Goal: Information Seeking & Learning: Learn about a topic

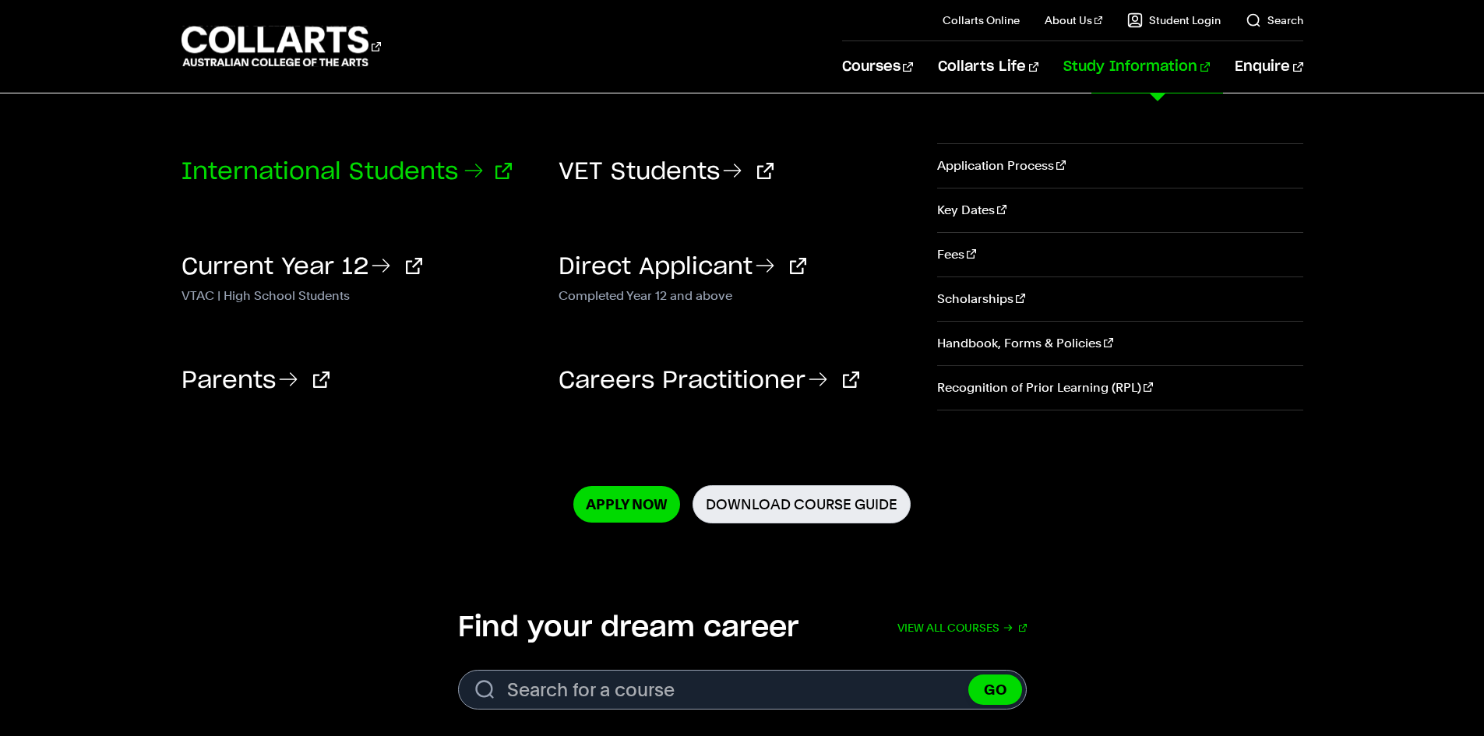
click at [438, 181] on link "International Students" at bounding box center [346, 171] width 330 height 23
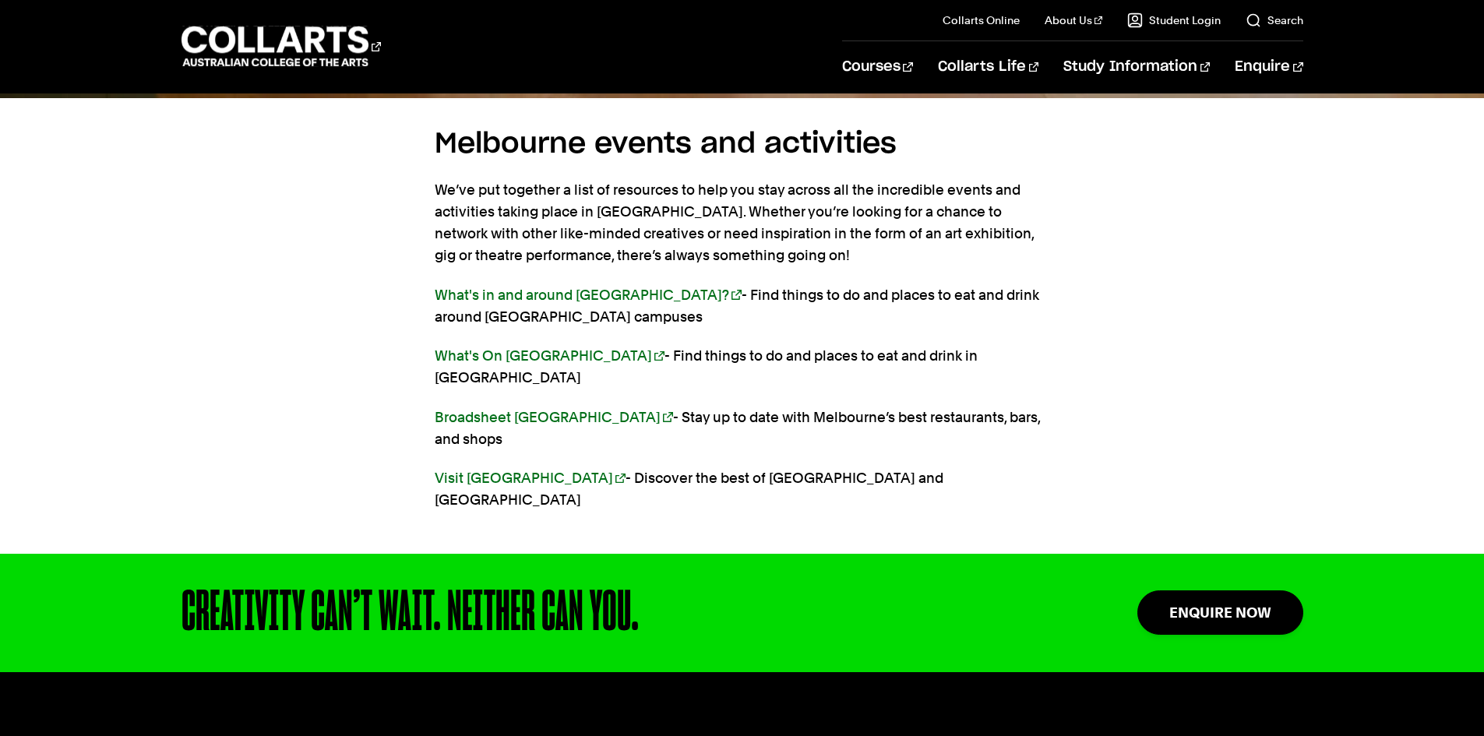
scroll to position [3583, 0]
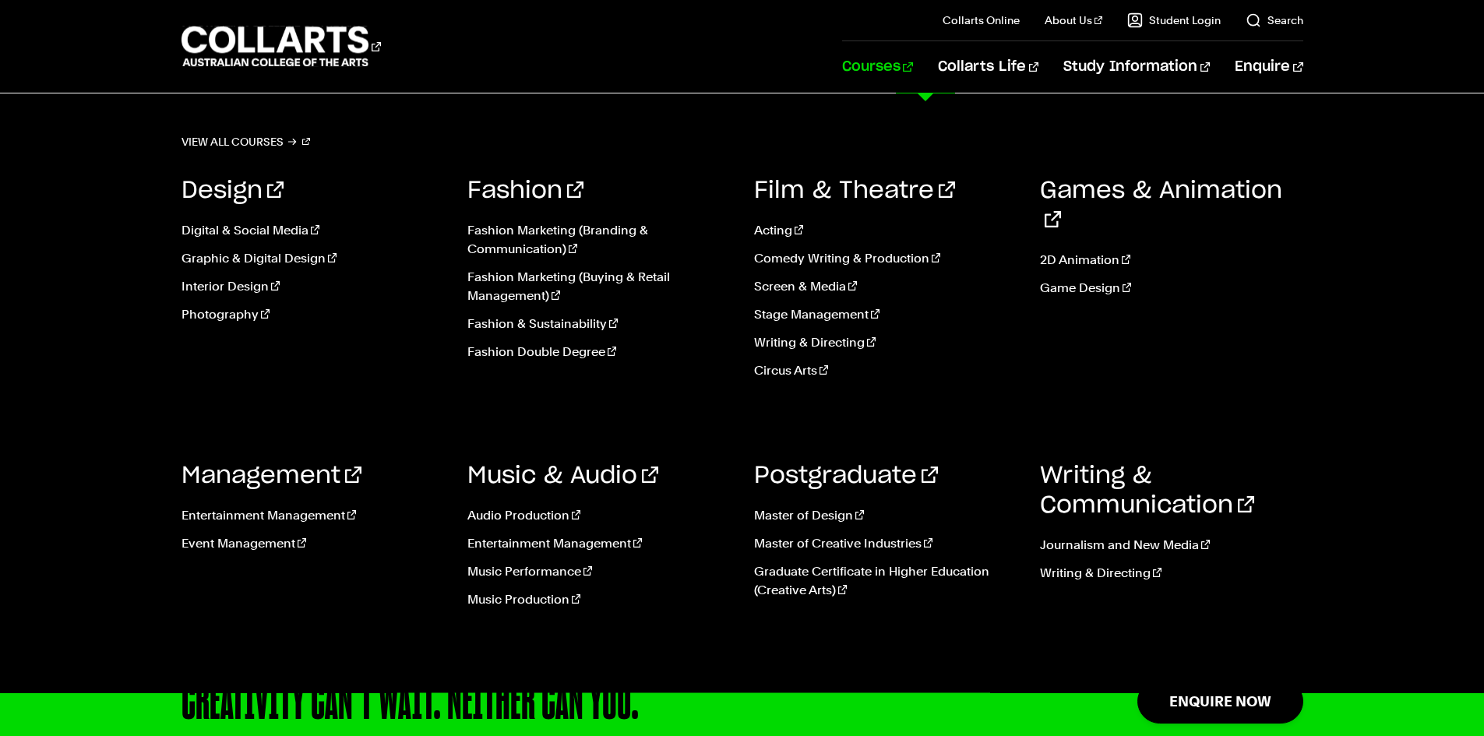
click at [911, 69] on link "Courses" at bounding box center [877, 66] width 71 height 51
